Goal: Check status: Check status

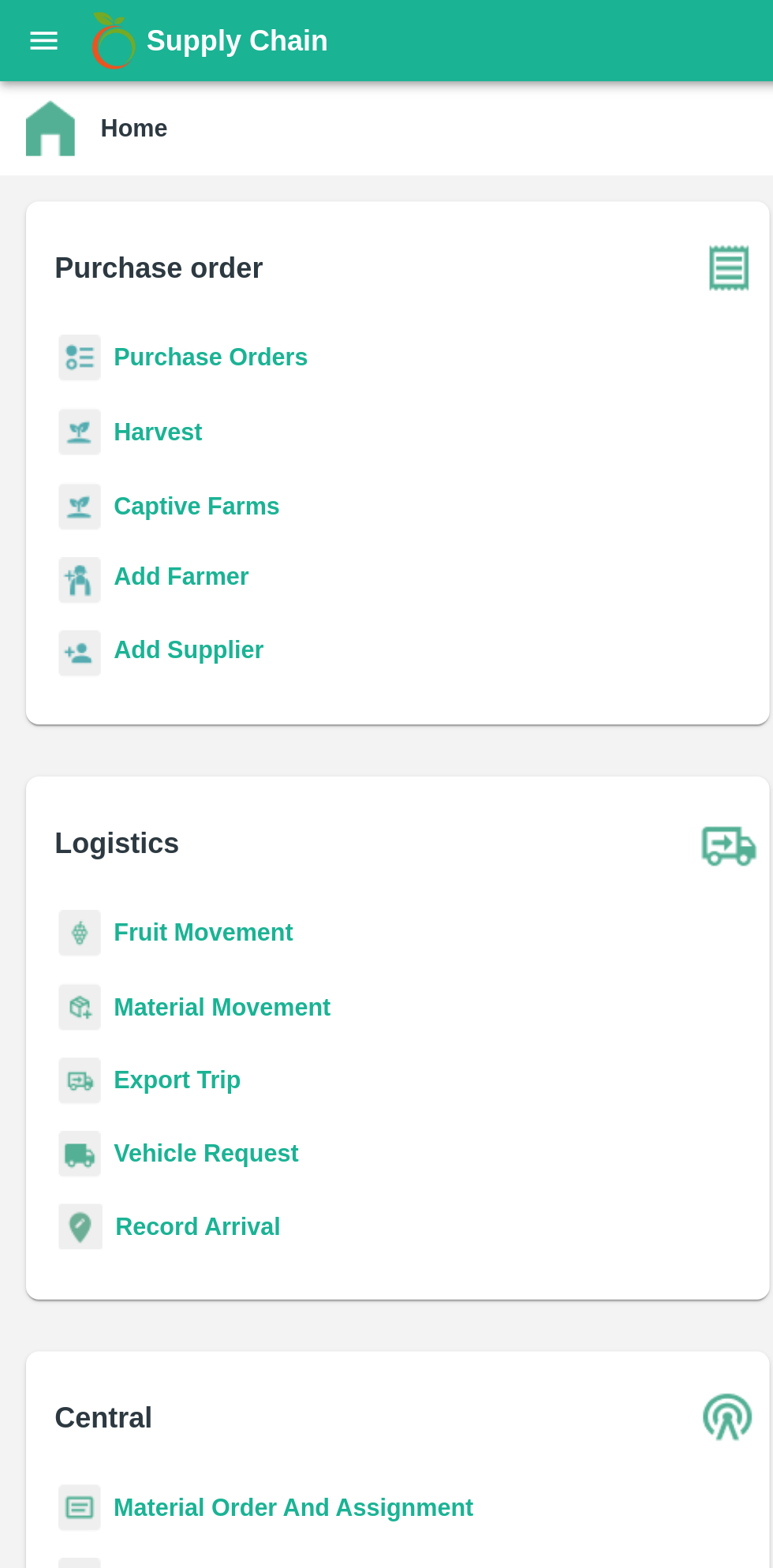
click at [68, 168] on b "Purchase Orders" at bounding box center [102, 174] width 94 height 13
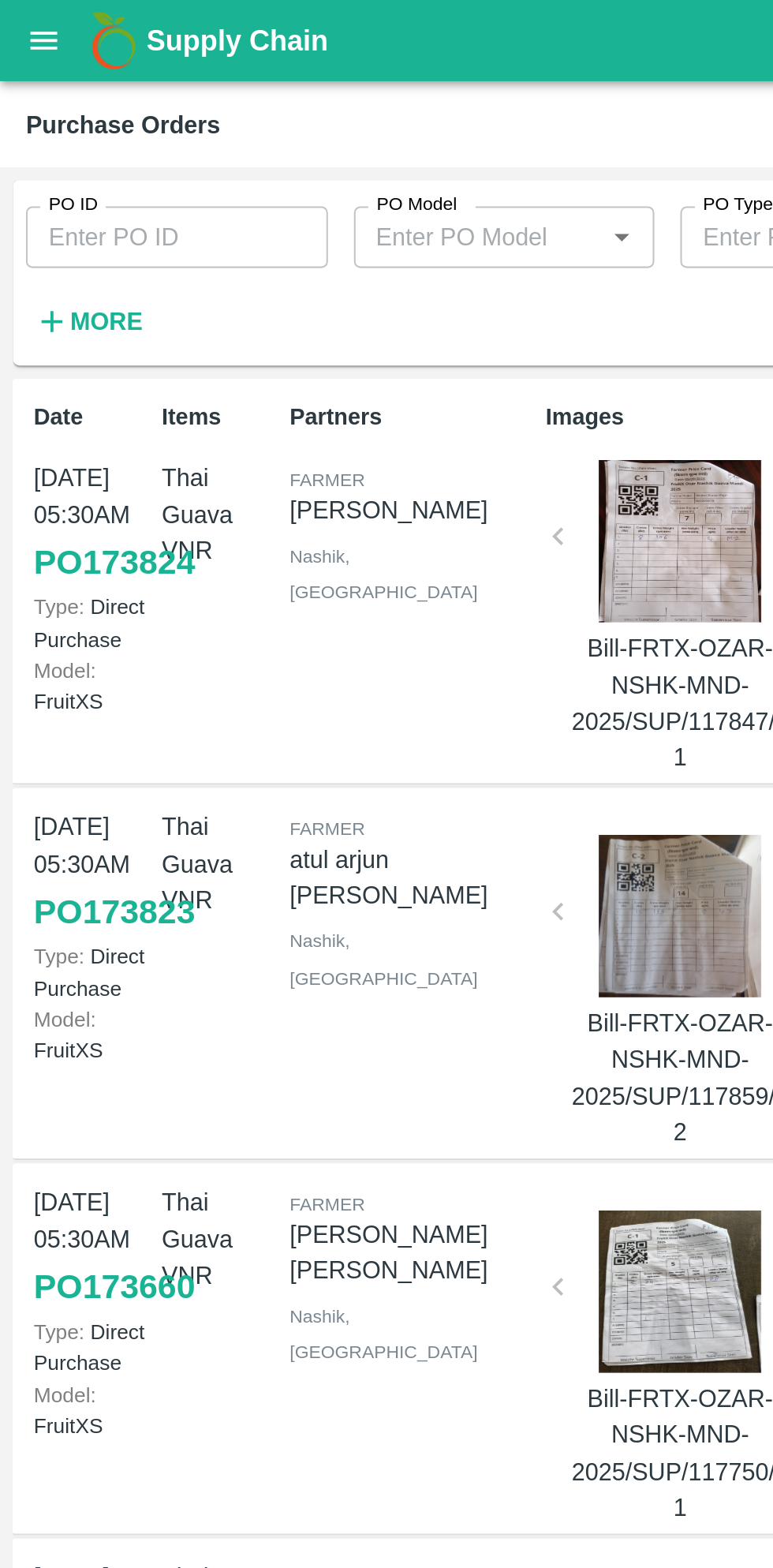
click at [25, 119] on input "PO ID" at bounding box center [86, 114] width 147 height 30
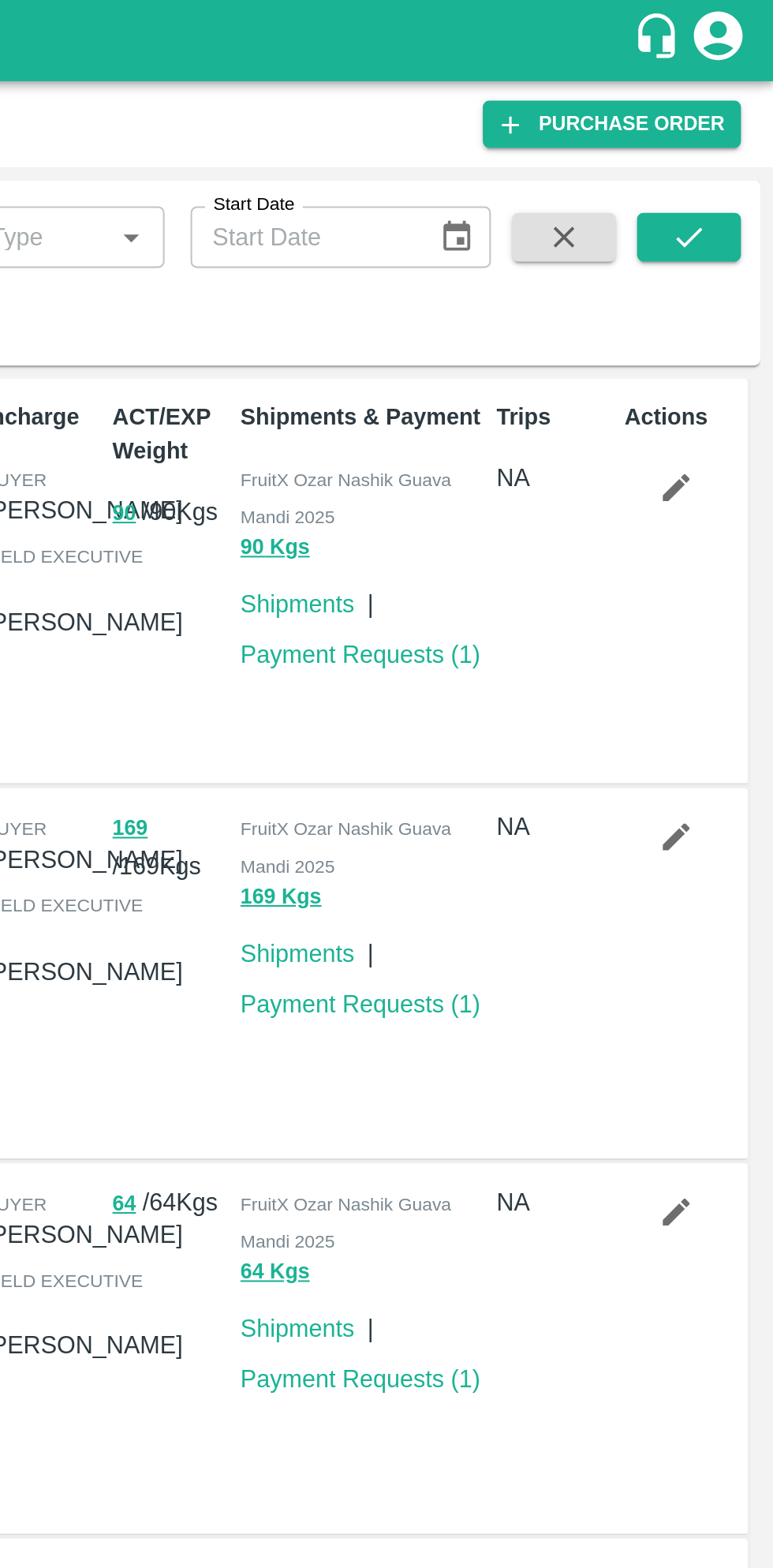
type input "170392"
click at [737, 116] on icon "submit" at bounding box center [732, 114] width 17 height 17
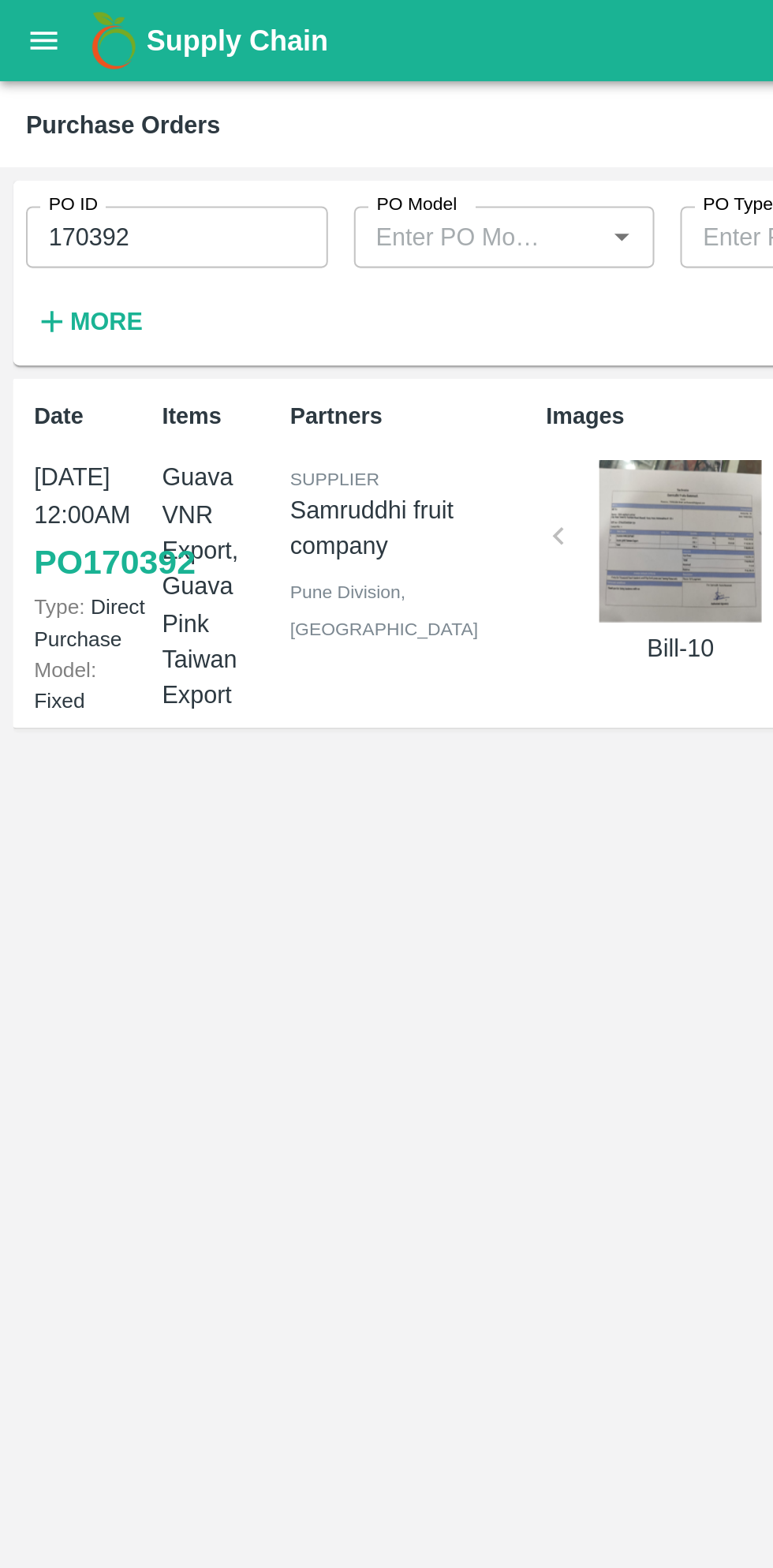
click at [28, 288] on link "PO 170392" at bounding box center [55, 273] width 78 height 28
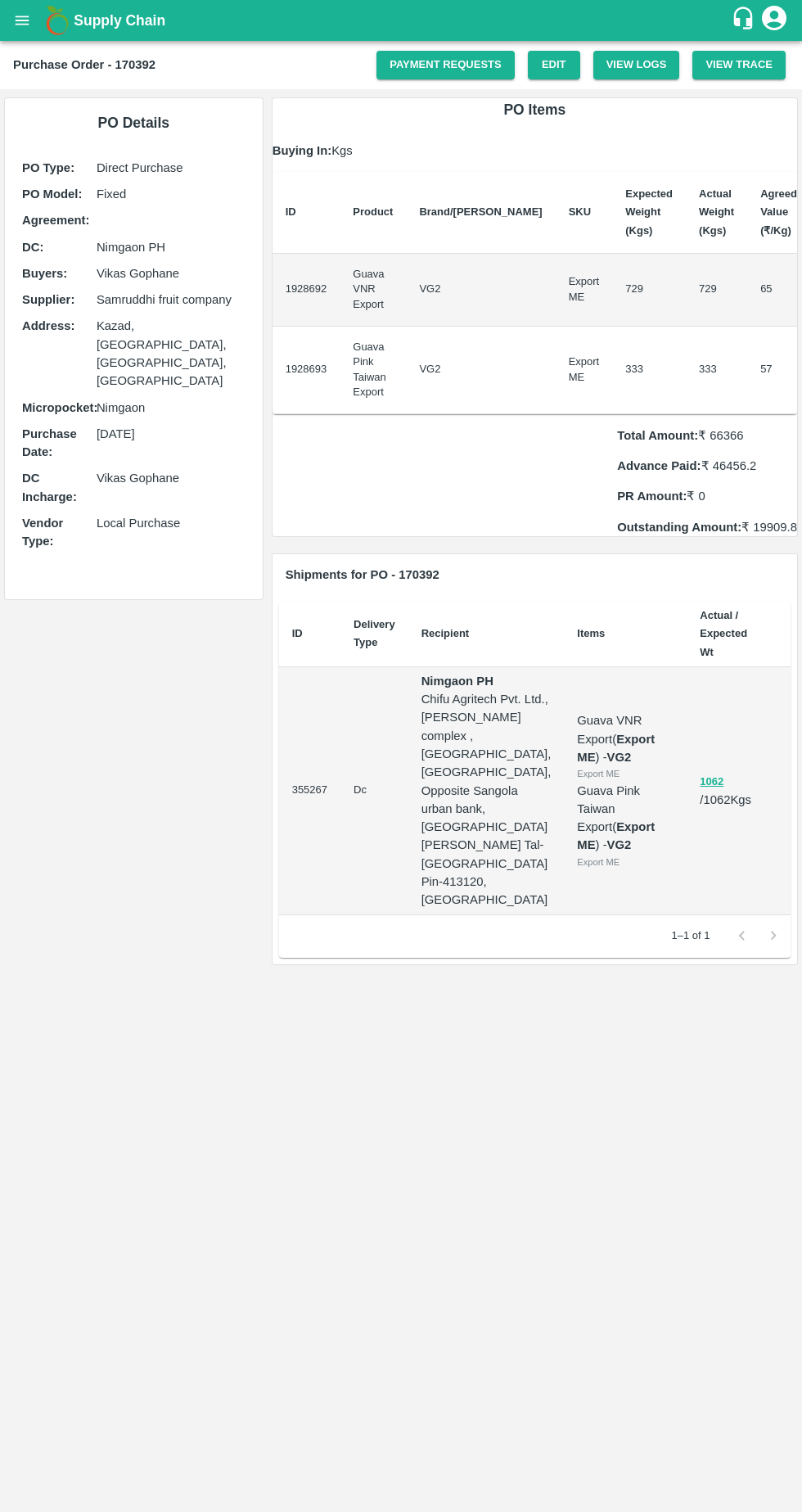
click at [465, 63] on link "Payment Requests" at bounding box center [446, 65] width 139 height 29
